Goal: Task Accomplishment & Management: Manage account settings

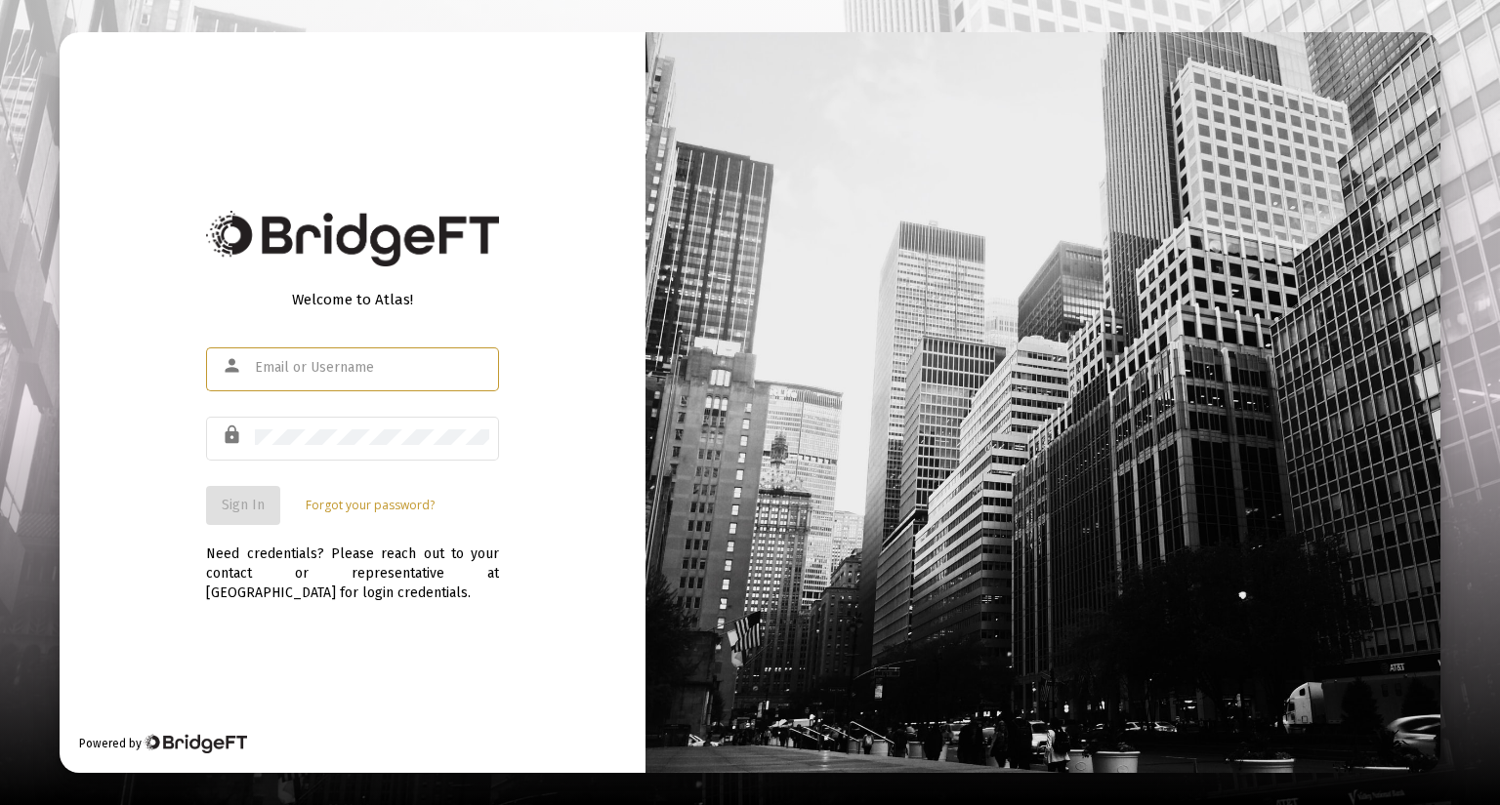
type input "[PERSON_NAME][EMAIL_ADDRESS][DOMAIN_NAME]"
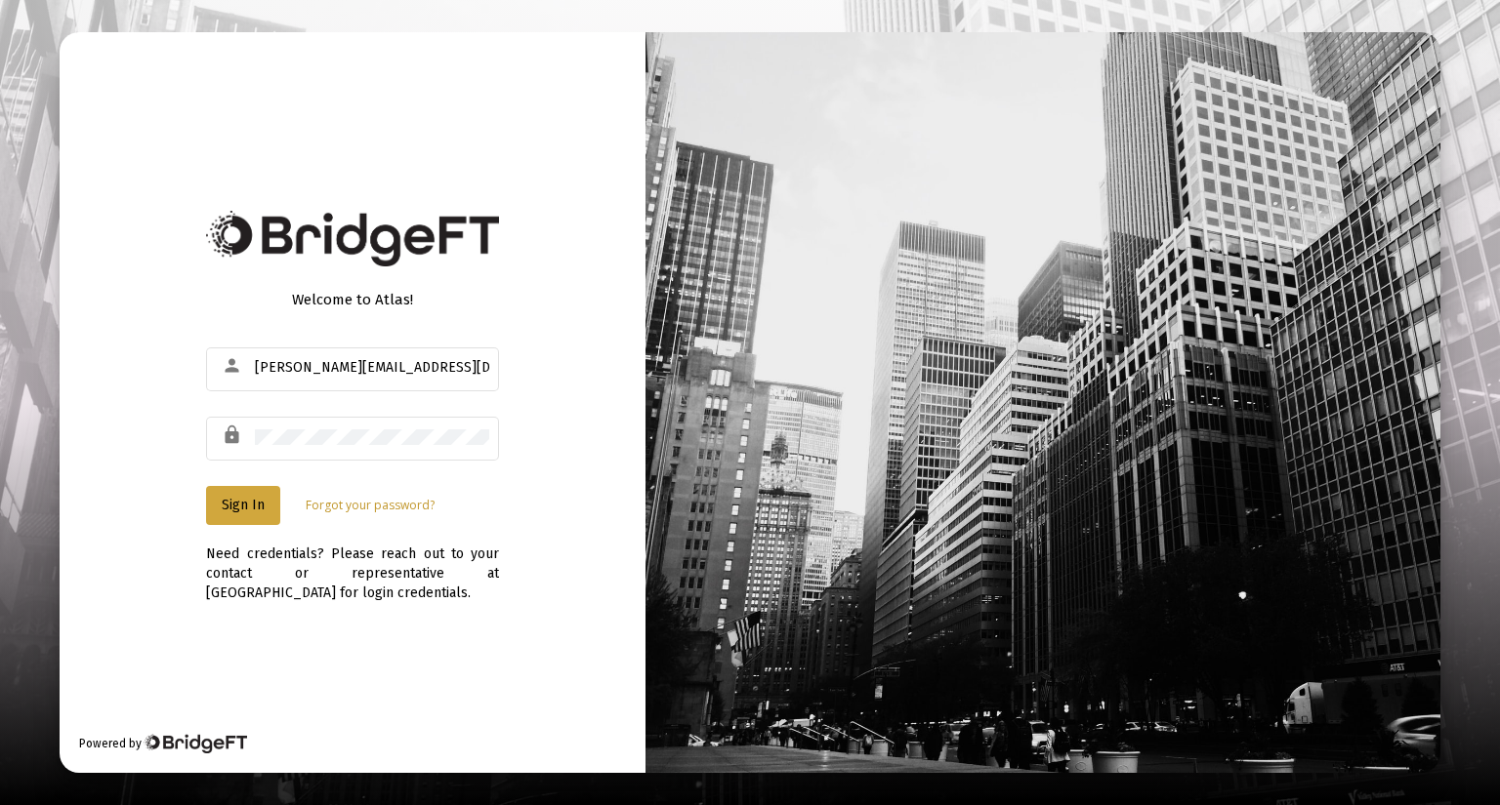
drag, startPoint x: 278, startPoint y: 480, endPoint x: 240, endPoint y: 493, distance: 40.1
click at [240, 493] on form "person [PERSON_NAME][EMAIL_ADDRESS][DOMAIN_NAME] lock Sign In Forgot your passw…" at bounding box center [352, 435] width 293 height 182
click at [240, 493] on button "Sign In" at bounding box center [243, 505] width 74 height 39
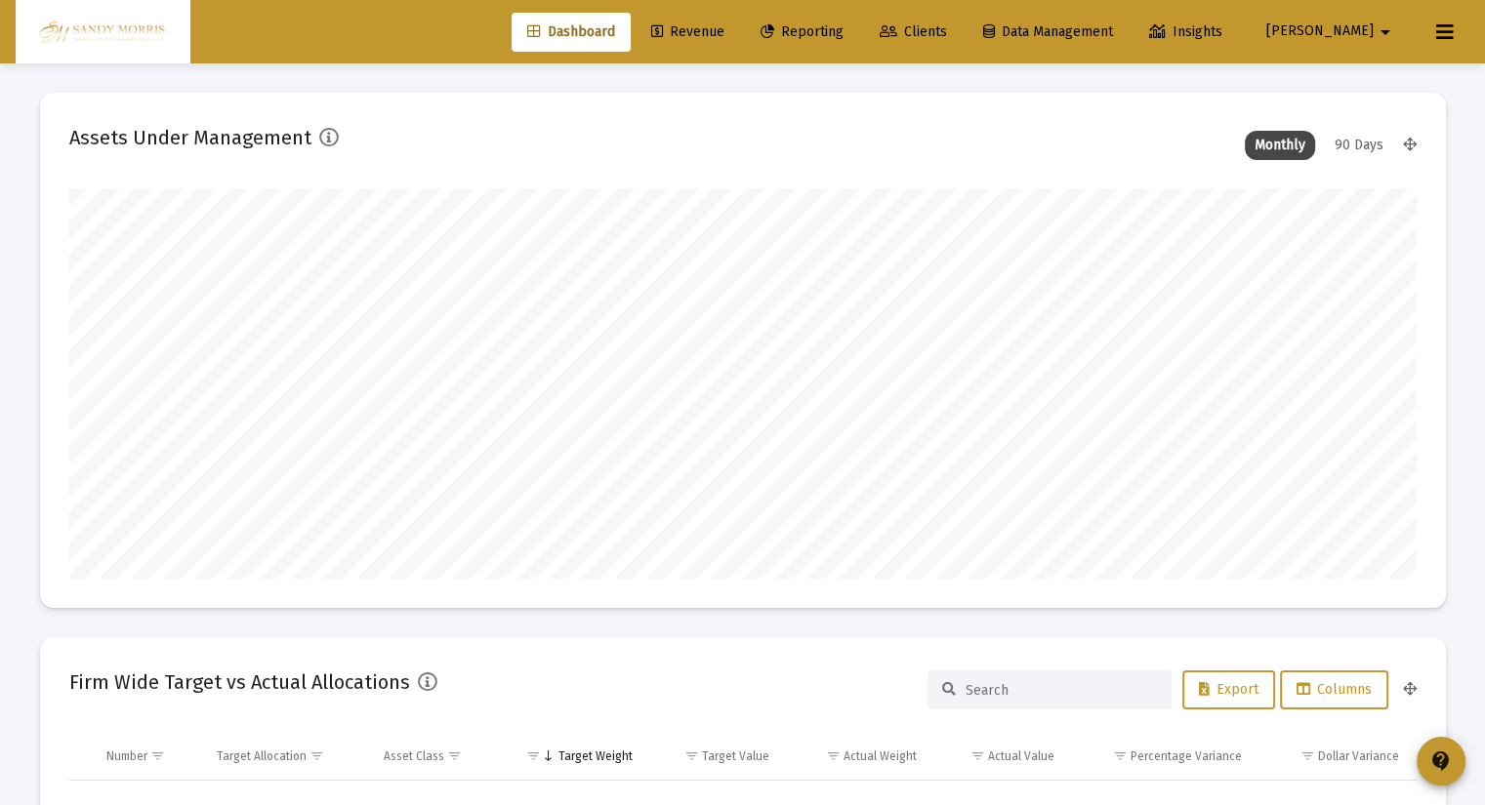
scroll to position [390, 724]
type input "[DATE]"
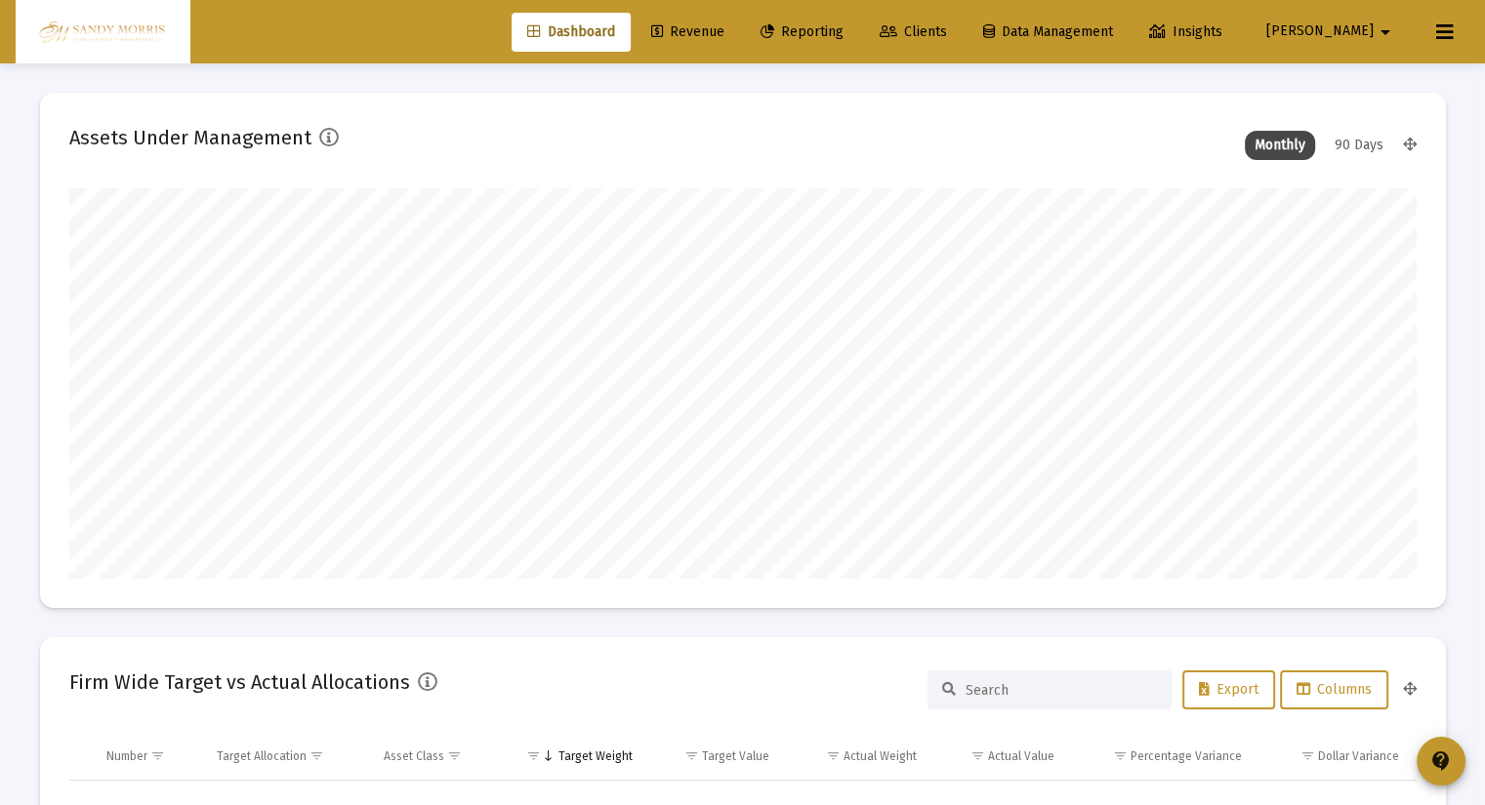
click at [1374, 29] on mat-icon "arrow_drop_down" at bounding box center [1385, 32] width 23 height 39
click at [1360, 139] on button "Logout" at bounding box center [1374, 129] width 116 height 47
